Goal: Information Seeking & Learning: Learn about a topic

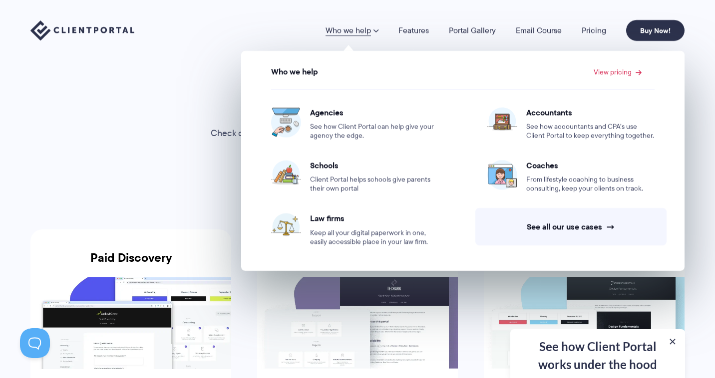
click at [108, 30] on img at bounding box center [82, 30] width 104 height 20
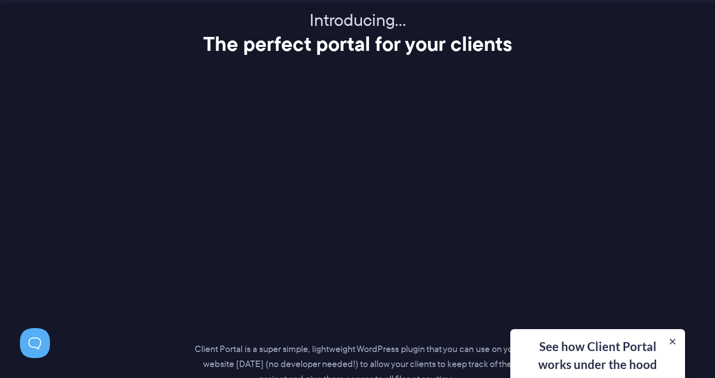
scroll to position [1269, 0]
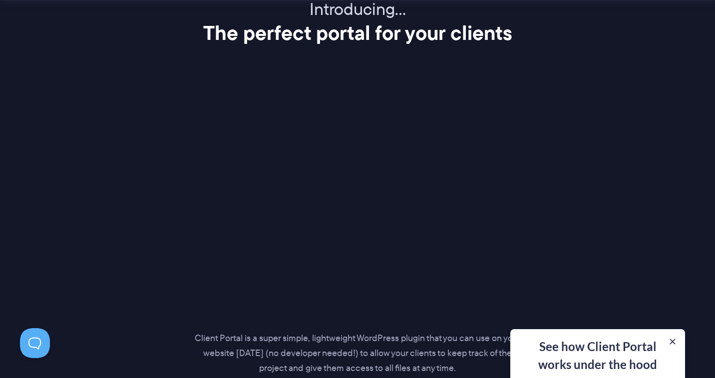
click at [611, 352] on div "See how Client Portal works under the hood Get an in-depth video covering every…" at bounding box center [597, 354] width 175 height 49
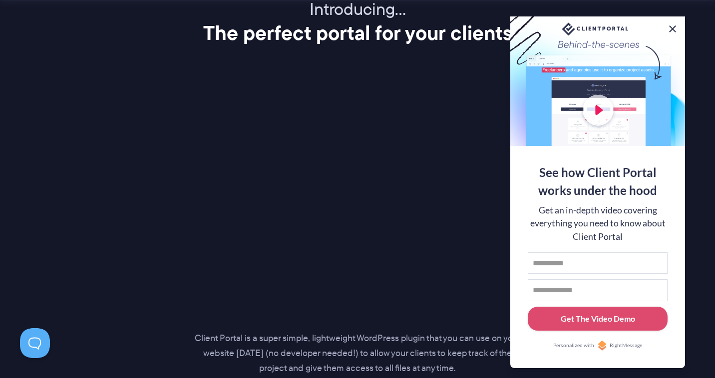
click at [671, 24] on button at bounding box center [673, 29] width 12 height 12
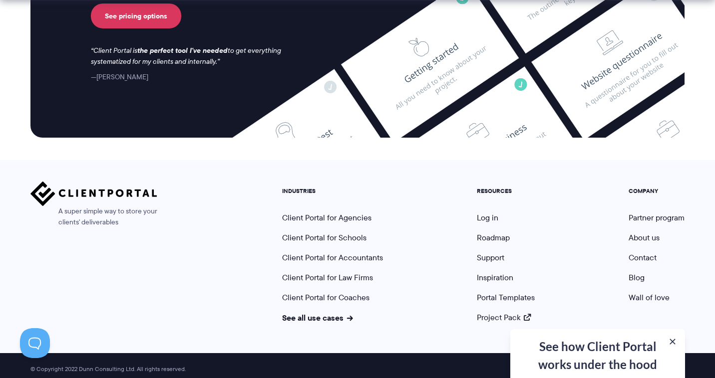
scroll to position [4204, 0]
